Goal: Transaction & Acquisition: Purchase product/service

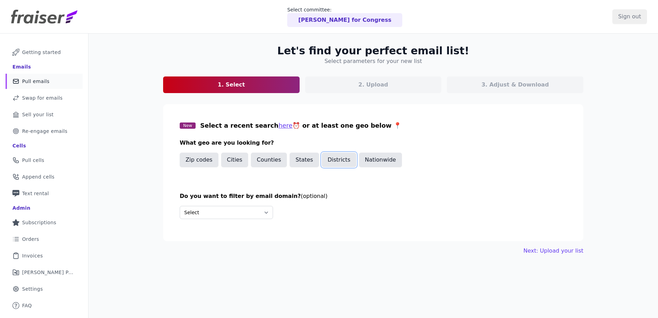
click at [341, 160] on button "Districts" at bounding box center [339, 159] width 35 height 15
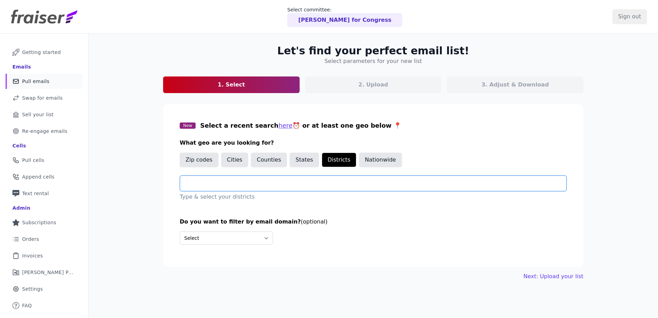
click at [284, 182] on input "text" at bounding box center [376, 183] width 381 height 8
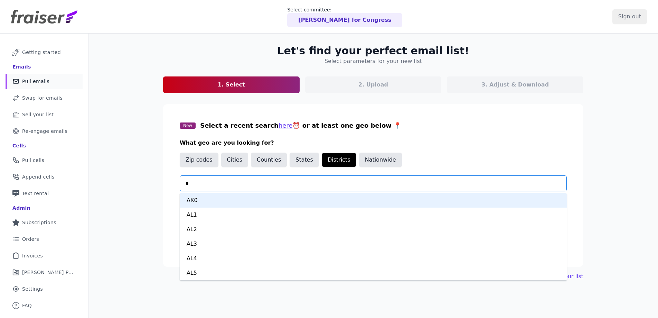
type input "**"
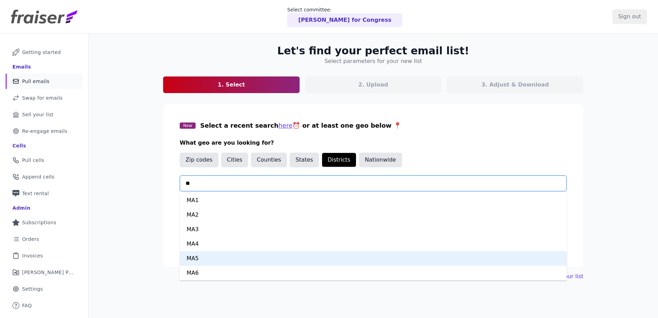
click at [235, 256] on div "MA5" at bounding box center [373, 258] width 387 height 15
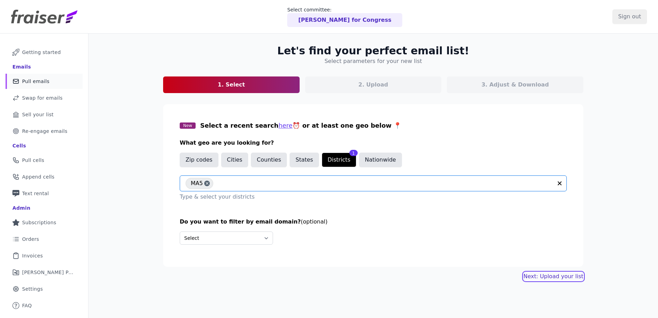
click at [552, 274] on link "Next: Upload your list" at bounding box center [553, 276] width 60 height 8
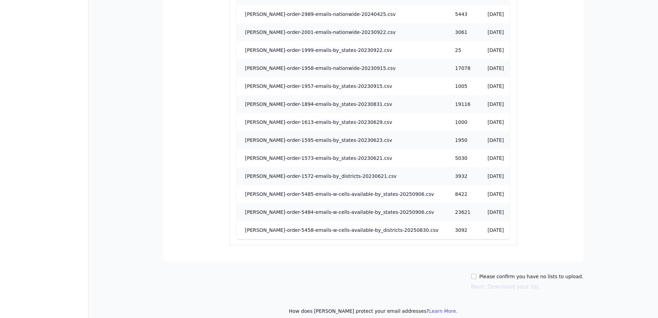
scroll to position [736, 0]
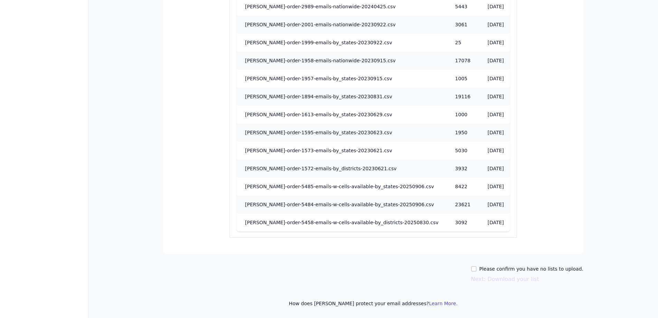
click at [485, 268] on div "Please confirm you have no lists to upload." at bounding box center [527, 268] width 112 height 7
click at [476, 269] on input "Please confirm you have no lists to upload." at bounding box center [474, 269] width 6 height 6
checkbox input "true"
drag, startPoint x: 492, startPoint y: 282, endPoint x: 490, endPoint y: 256, distance: 26.0
click at [492, 282] on button "Next: Download your list" at bounding box center [505, 279] width 68 height 8
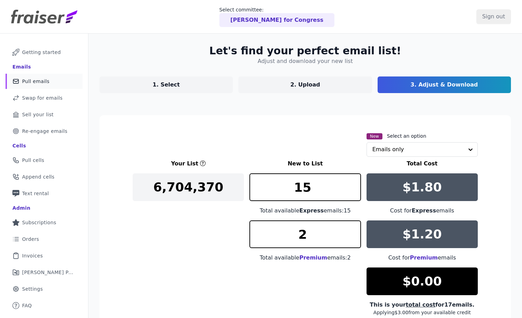
click at [39, 83] on span "Pull emails" at bounding box center [35, 81] width 27 height 7
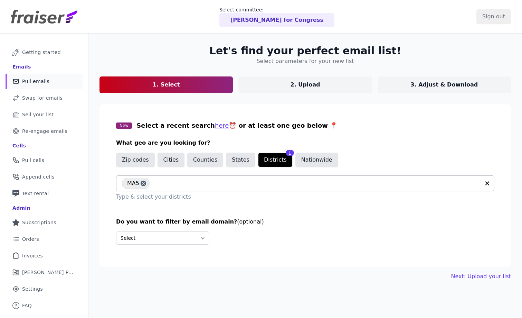
click at [138, 184] on span "MA5" at bounding box center [133, 183] width 12 height 11
click at [237, 165] on button "States" at bounding box center [240, 159] width 29 height 15
click at [204, 188] on div at bounding box center [308, 183] width 372 height 15
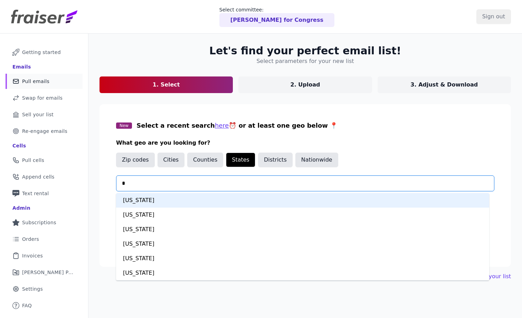
type input "**"
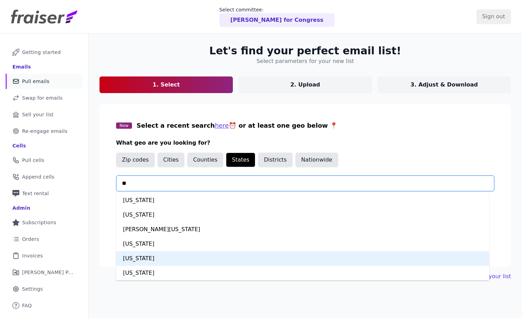
click at [168, 258] on div "Massachusetts" at bounding box center [302, 258] width 373 height 15
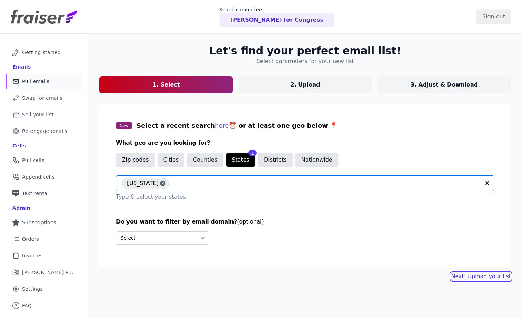
click at [476, 274] on link "Next: Upload your list" at bounding box center [481, 276] width 60 height 8
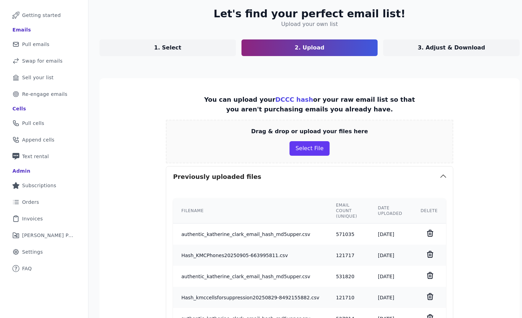
scroll to position [80, 0]
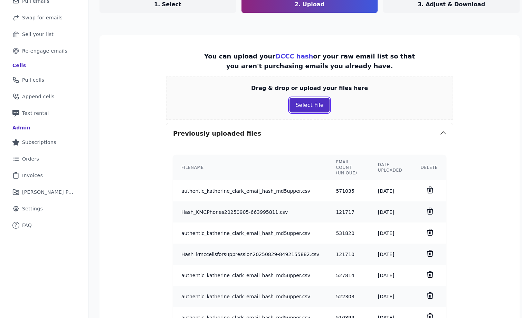
click at [308, 104] on button "Select File" at bounding box center [310, 105] width 40 height 15
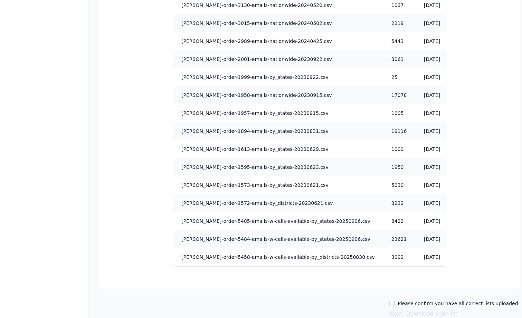
scroll to position [772, 0]
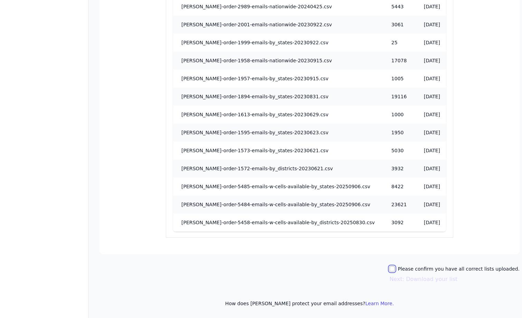
click at [390, 266] on input "Please confirm you have all correct lists uploaded." at bounding box center [392, 269] width 6 height 6
checkbox input "true"
drag, startPoint x: 396, startPoint y: 278, endPoint x: 251, endPoint y: 201, distance: 164.5
click at [396, 278] on button "Next: Download your list" at bounding box center [423, 279] width 68 height 8
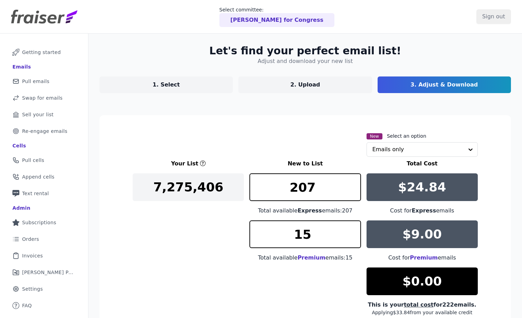
click at [175, 88] on p "1. Select" at bounding box center [166, 85] width 27 height 8
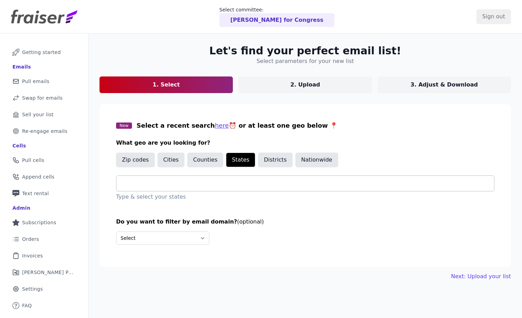
click at [171, 181] on input "text" at bounding box center [308, 183] width 372 height 8
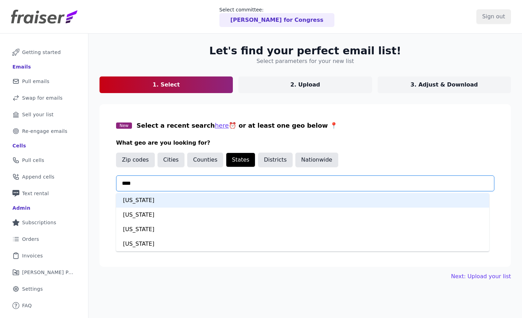
type input "*****"
click at [176, 200] on div "[US_STATE]" at bounding box center [302, 200] width 373 height 15
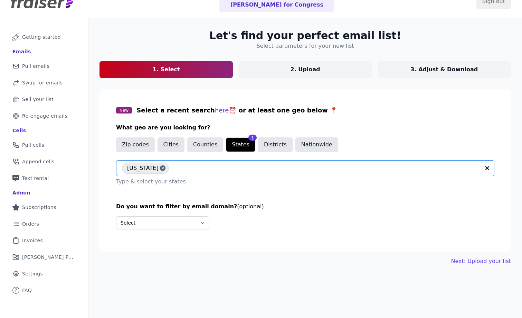
scroll to position [34, 0]
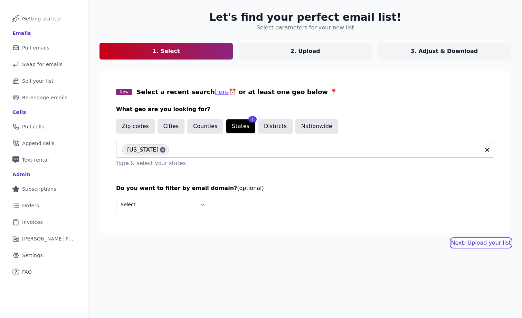
click at [483, 241] on link "Next: Upload your list" at bounding box center [481, 242] width 60 height 8
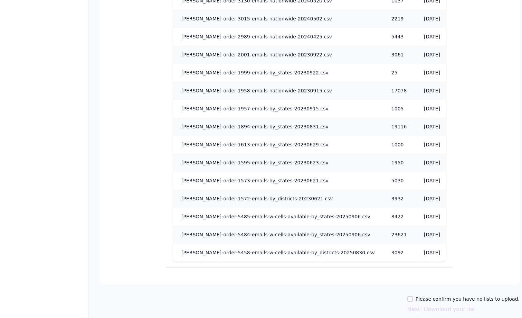
scroll to position [793, 0]
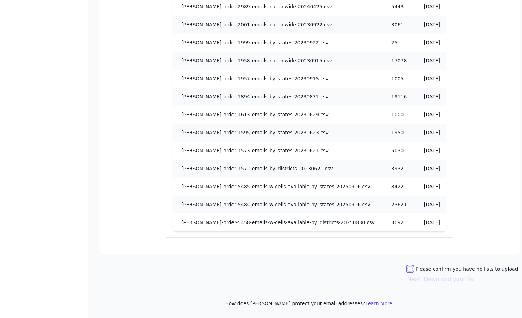
click at [407, 270] on input "Please confirm you have no lists to upload." at bounding box center [410, 269] width 6 height 6
checkbox input "true"
click at [417, 277] on button "Next: Download your list" at bounding box center [441, 279] width 68 height 8
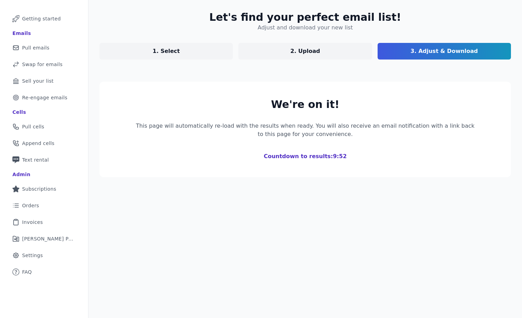
scroll to position [79, 0]
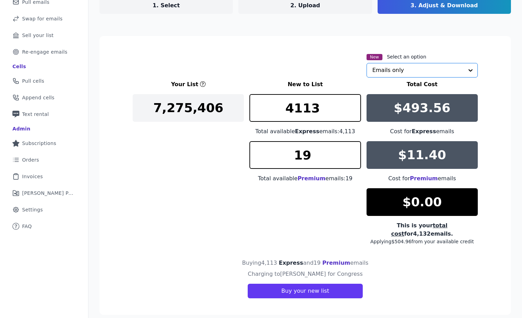
click at [423, 69] on input "text" at bounding box center [417, 70] width 91 height 14
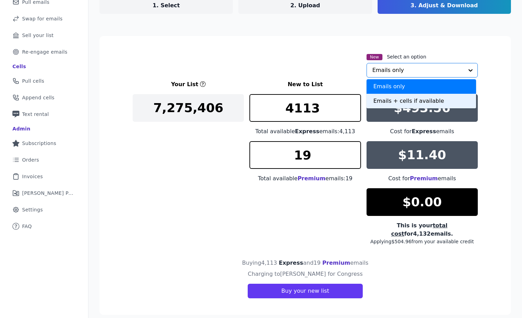
click at [383, 102] on div "Emails + cells if available" at bounding box center [422, 101] width 110 height 15
